Goal: Information Seeking & Learning: Learn about a topic

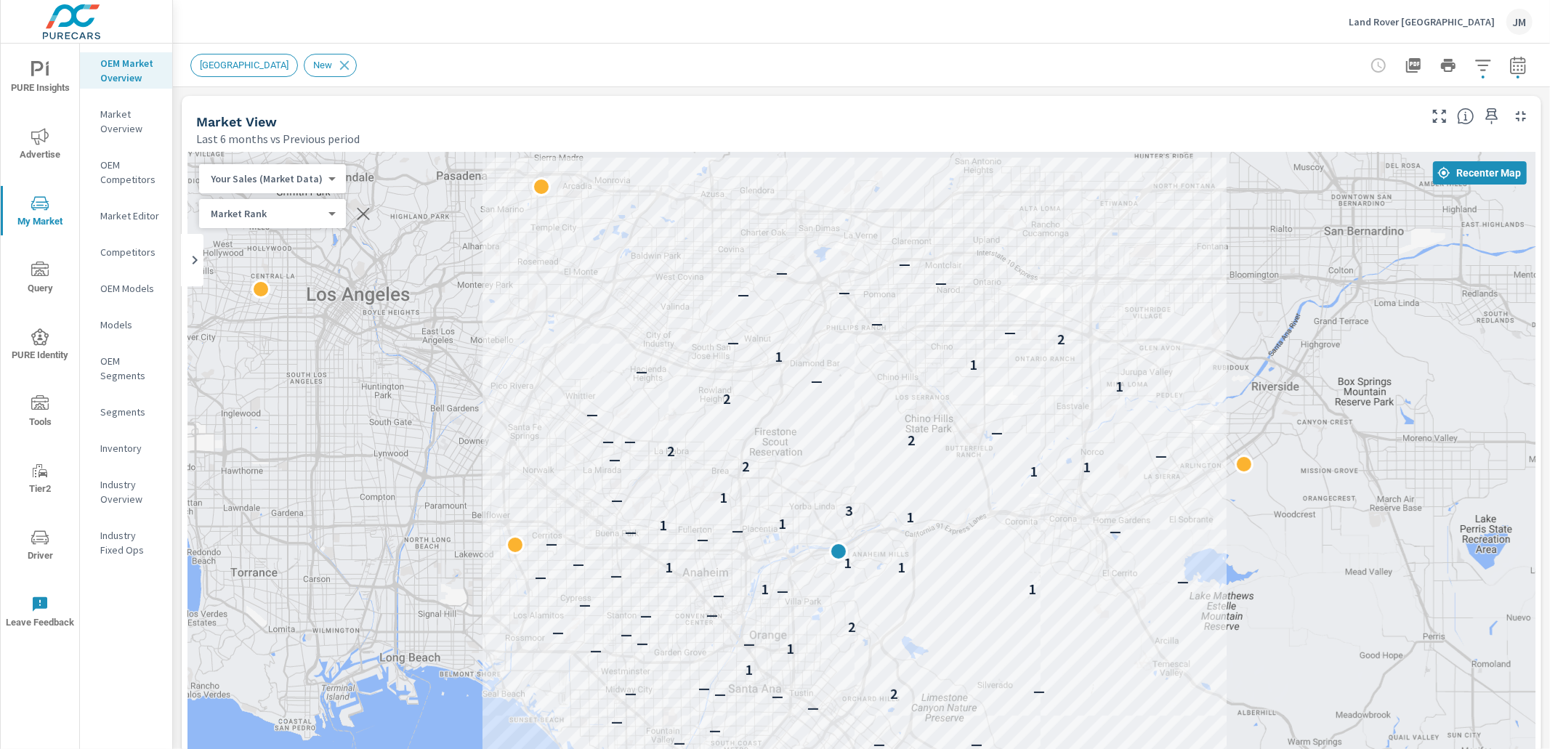
scroll to position [19, 0]
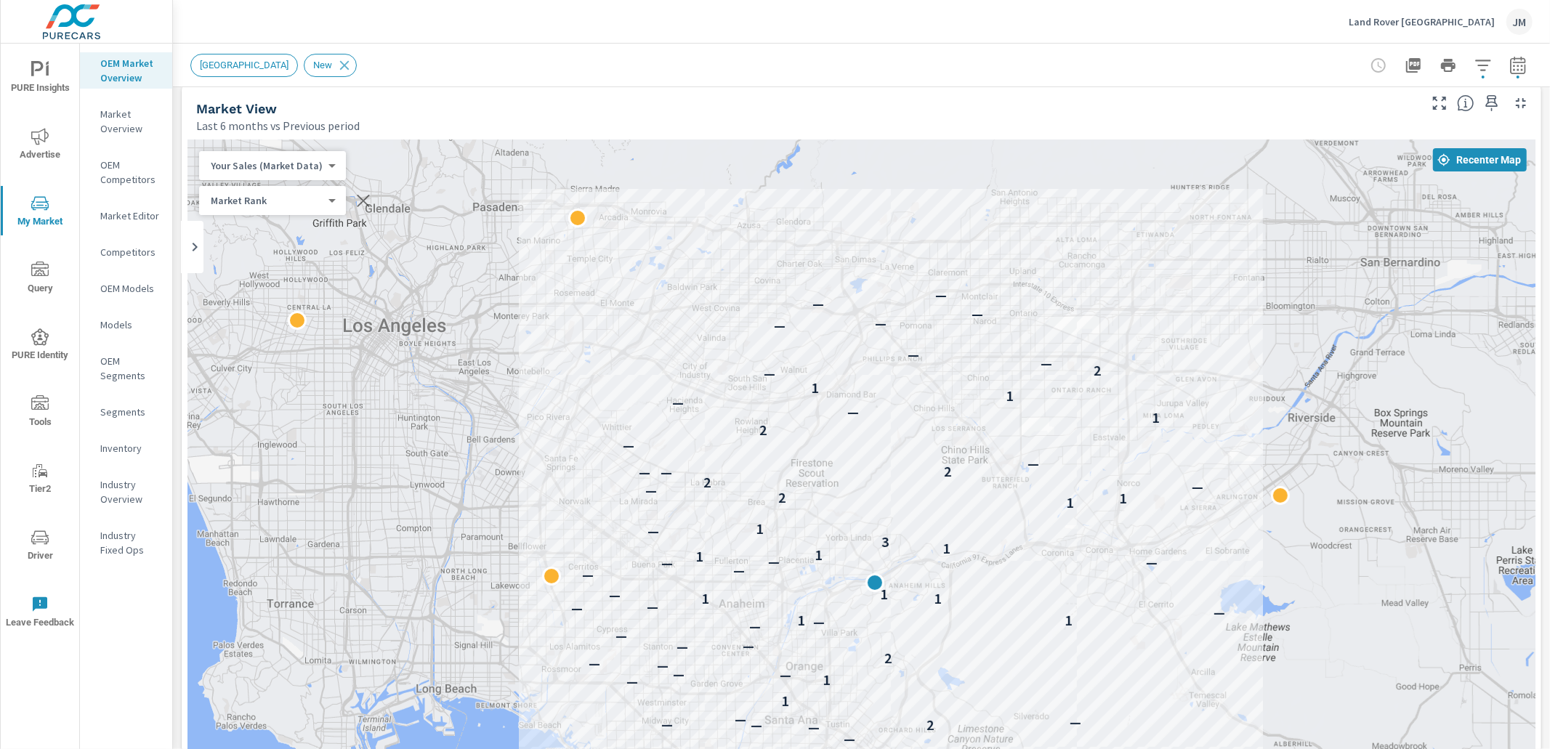
click at [1004, 68] on div "[GEOGRAPHIC_DATA] New" at bounding box center [759, 65] width 1139 height 23
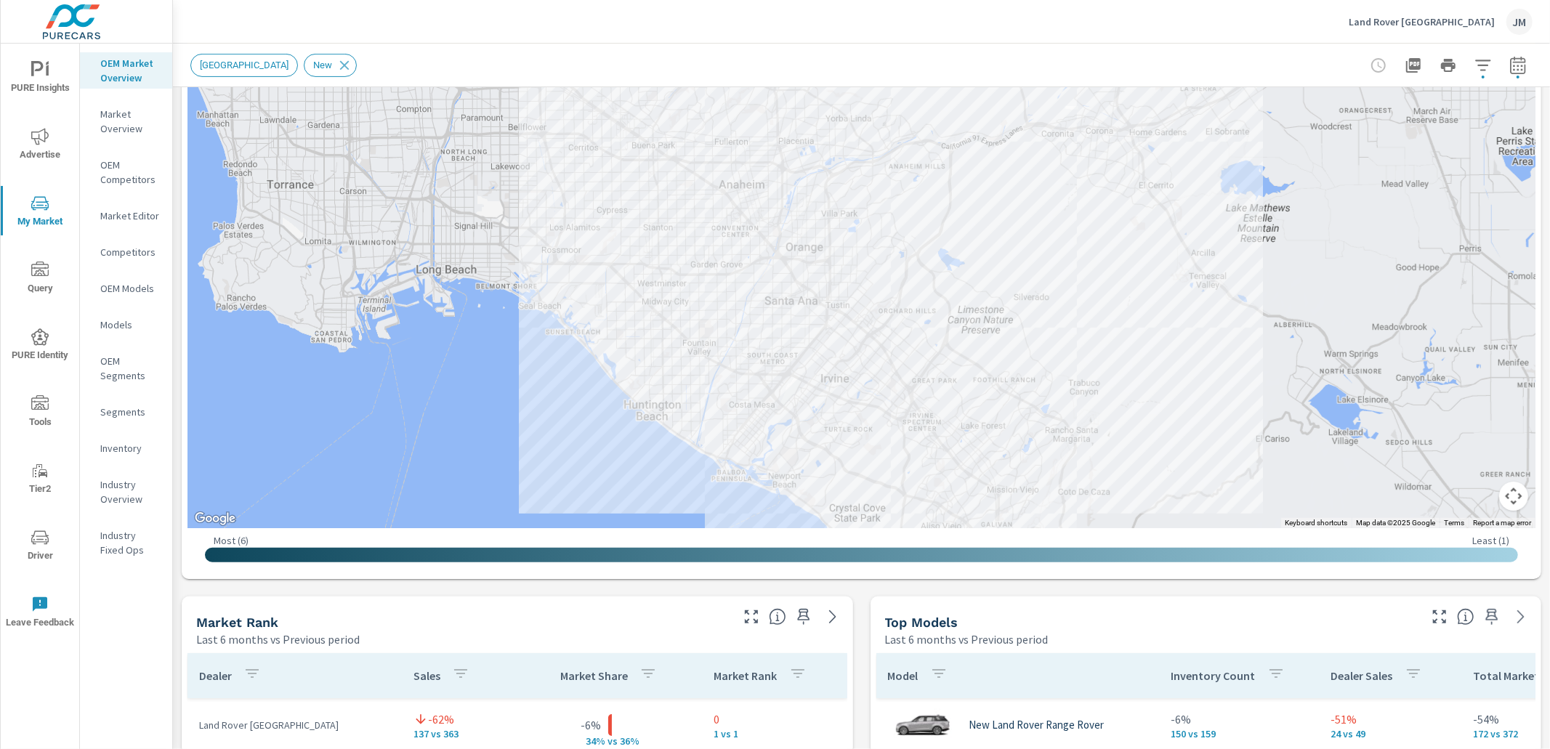
scroll to position [432, 0]
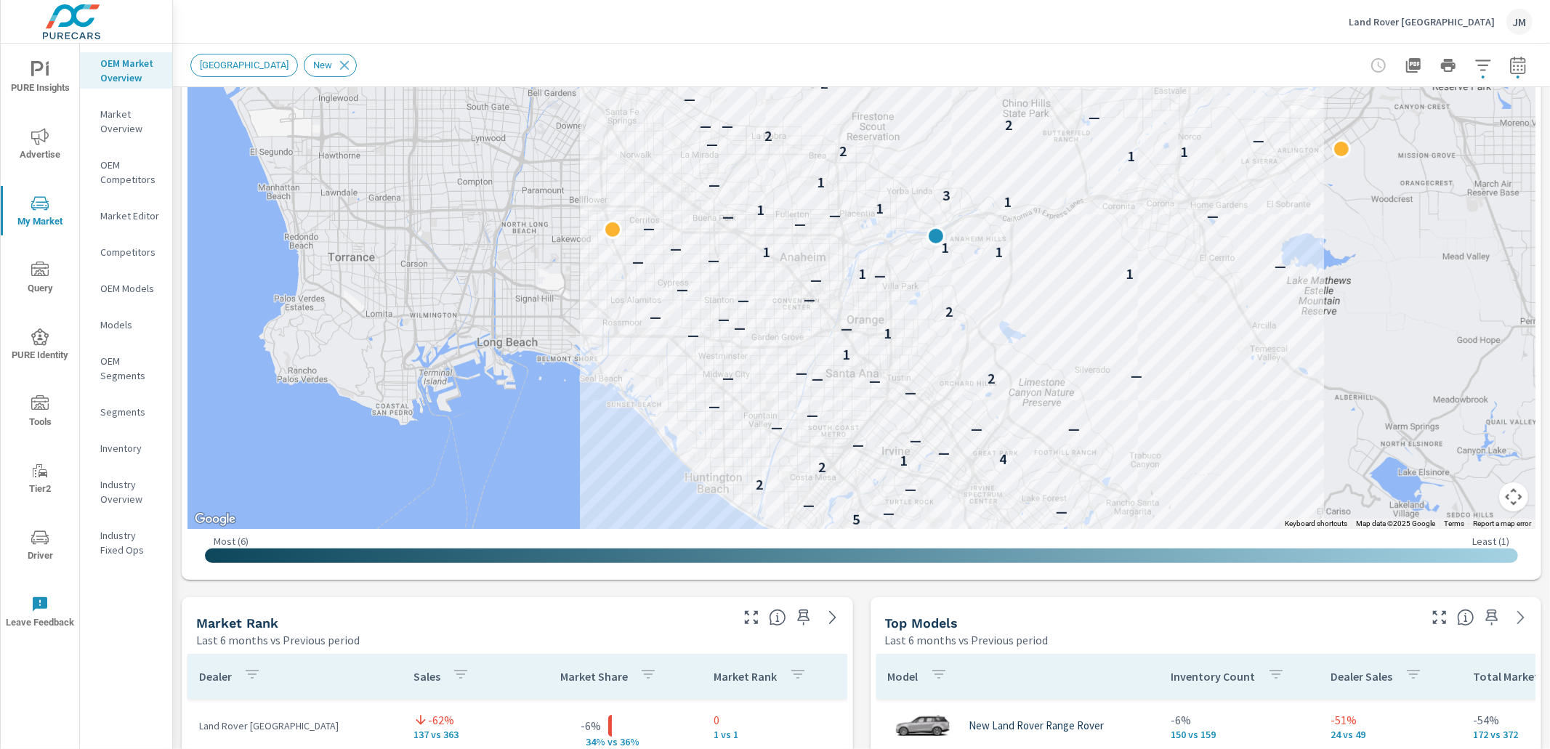
drag, startPoint x: 821, startPoint y: 243, endPoint x: 895, endPoint y: 363, distance: 140.4
click at [895, 363] on div "3 — 2 1 5 5 — — — — 2 2 1 4 — — — — — — — — — — 2 — — — — 1 — 1 — — — — 2 — — —…" at bounding box center [861, 125] width 1348 height 808
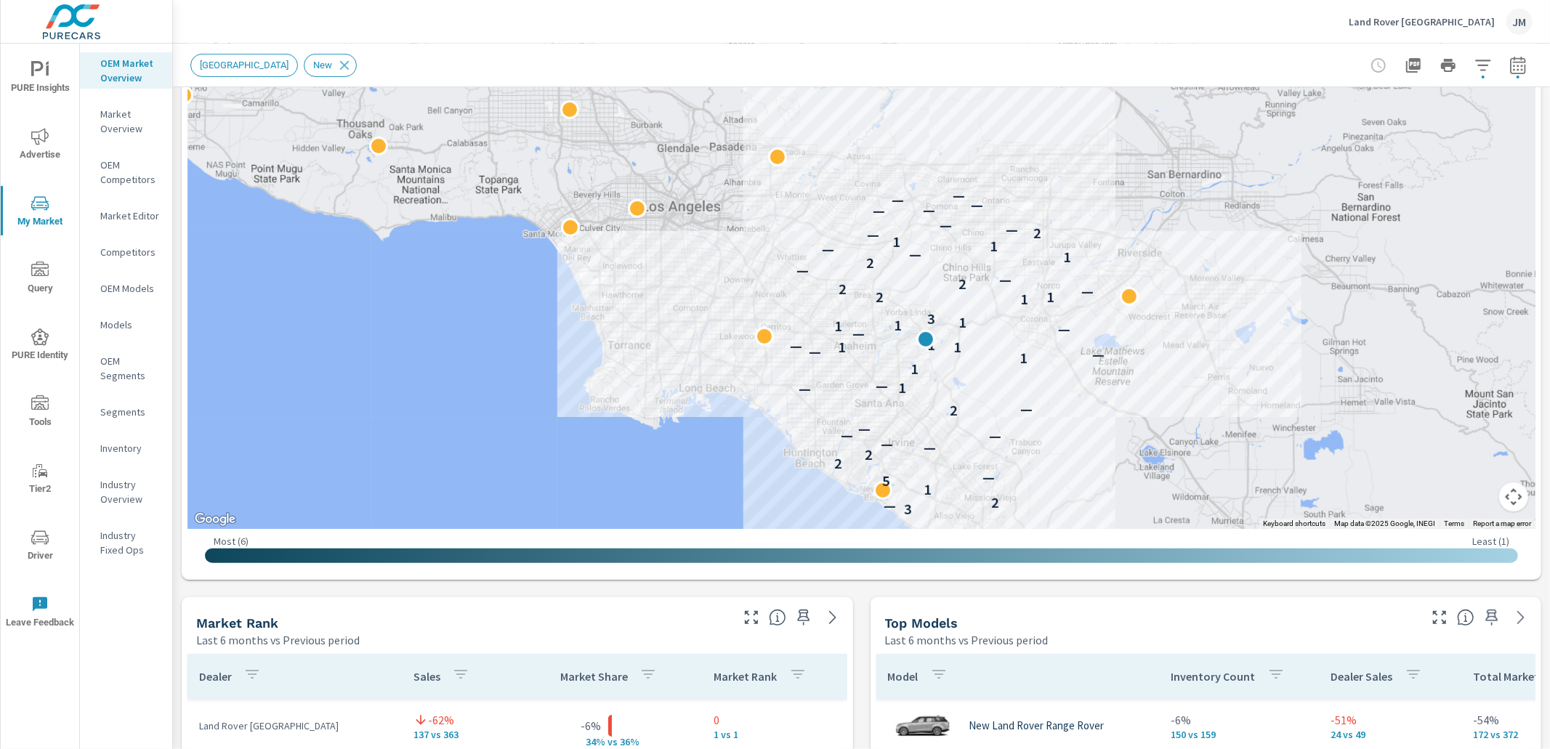
drag, startPoint x: 722, startPoint y: 214, endPoint x: 724, endPoint y: 233, distance: 18.2
click at [722, 237] on div "3 — 2 1 5 — 2 2 — — — — — 2 — — 1 — 1 1 — — 1 1 — 1 — — 1 1 1 3 1 1 2 — 2 2 — —…" at bounding box center [861, 125] width 1348 height 808
